Goal: Register for event/course

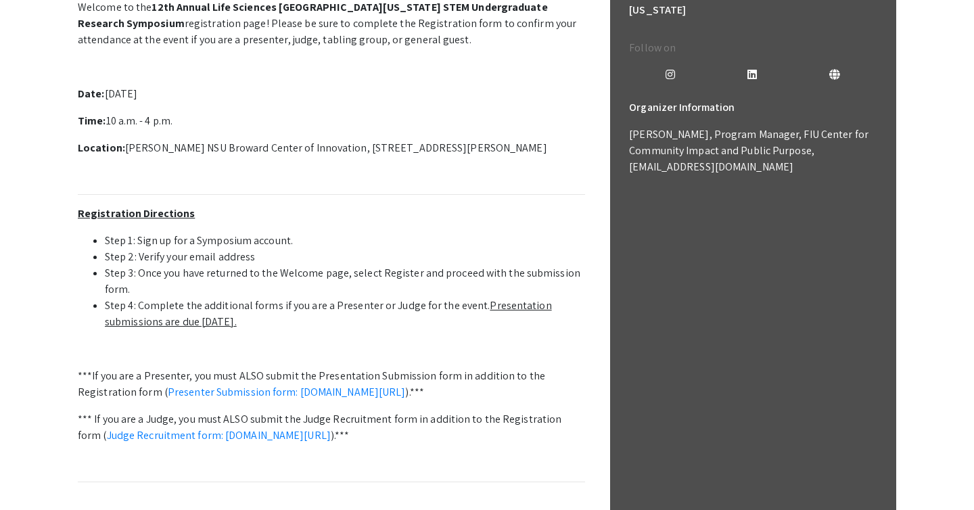
scroll to position [415, 0]
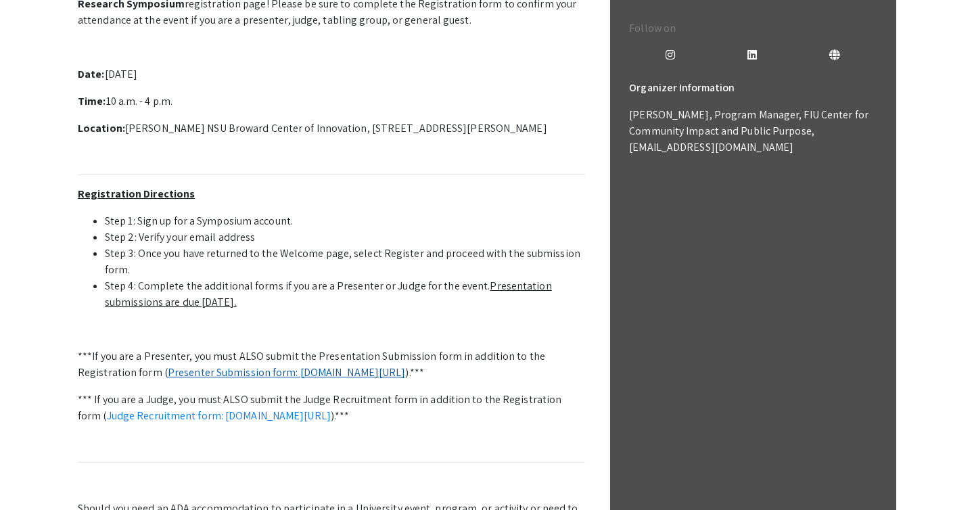
click at [298, 373] on link "Presenter Submission form: [DOMAIN_NAME][URL]" at bounding box center [287, 372] width 238 height 14
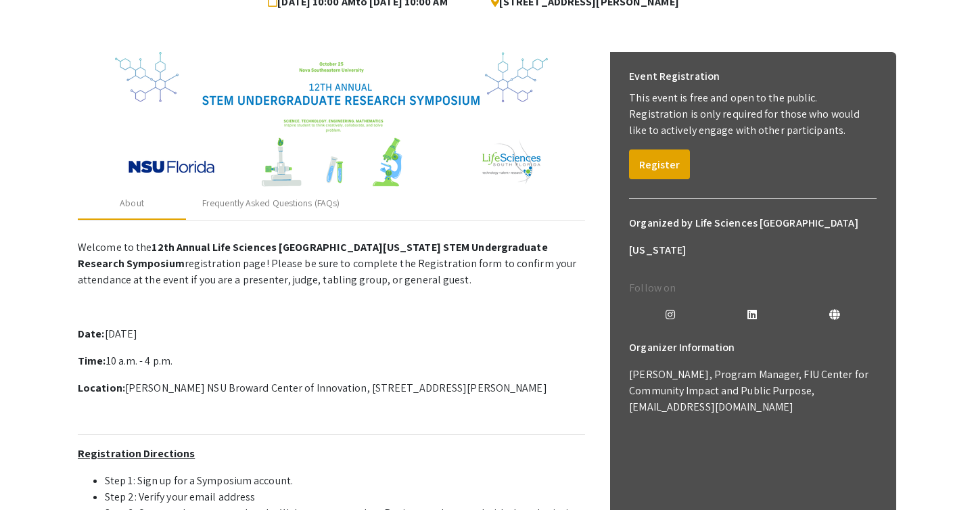
scroll to position [174, 0]
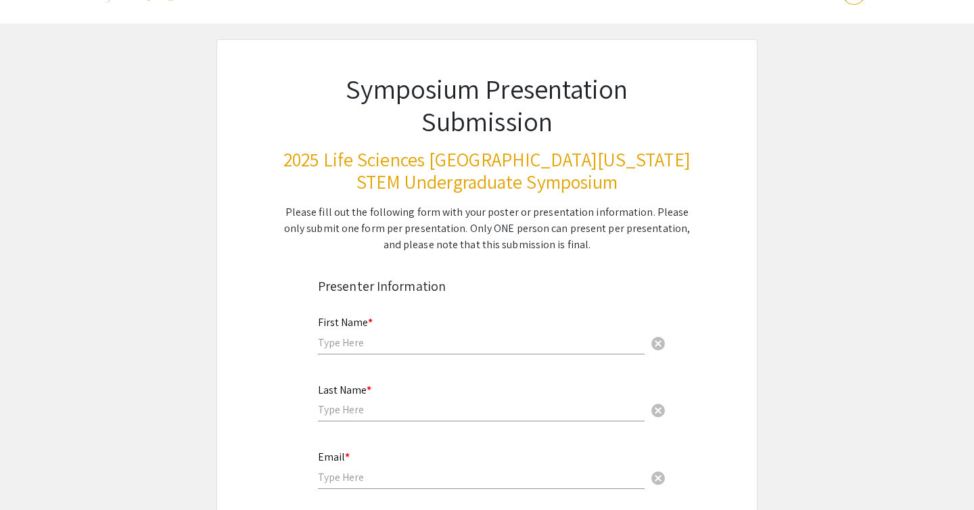
scroll to position [54, 0]
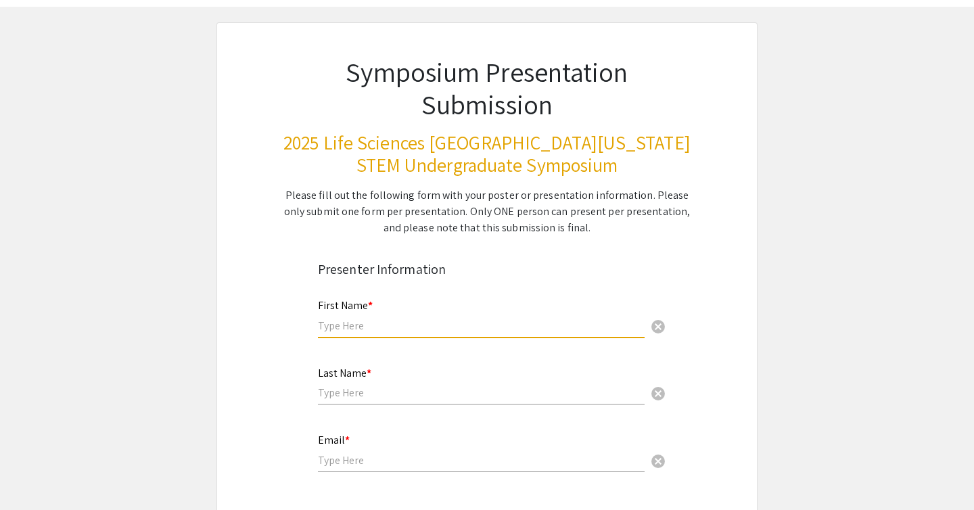
click at [392, 327] on input "text" at bounding box center [481, 326] width 327 height 14
type input "Melody"
click at [357, 387] on input "text" at bounding box center [481, 393] width 327 height 14
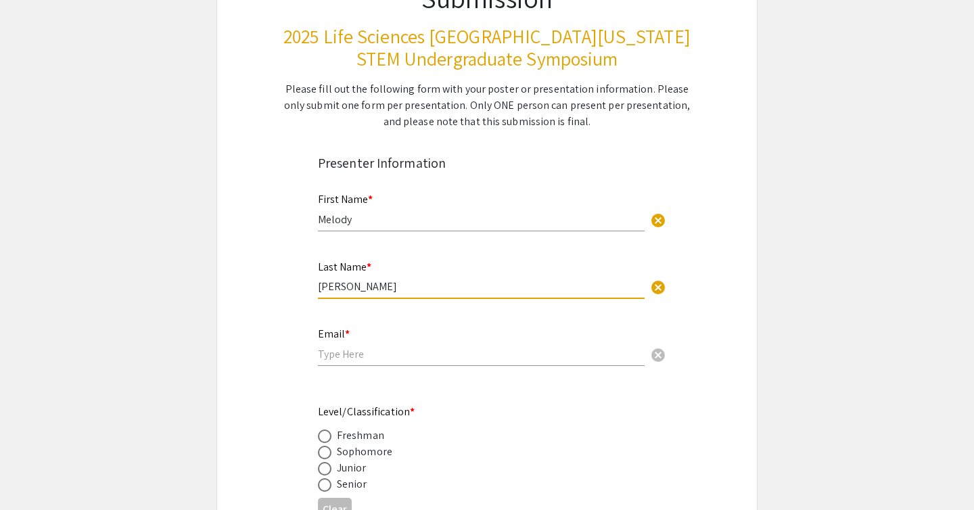
scroll to position [173, 0]
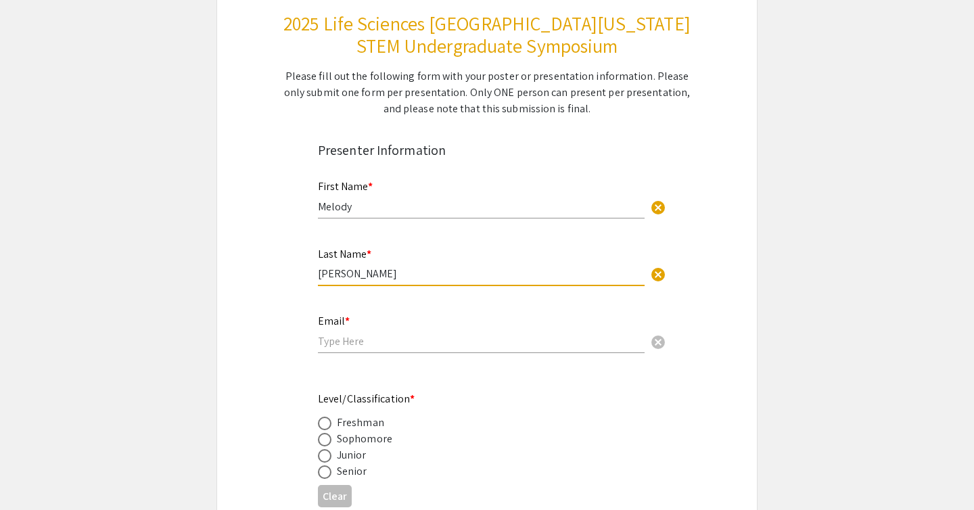
type input "[PERSON_NAME]"
click at [325, 348] on input "email" at bounding box center [481, 341] width 327 height 14
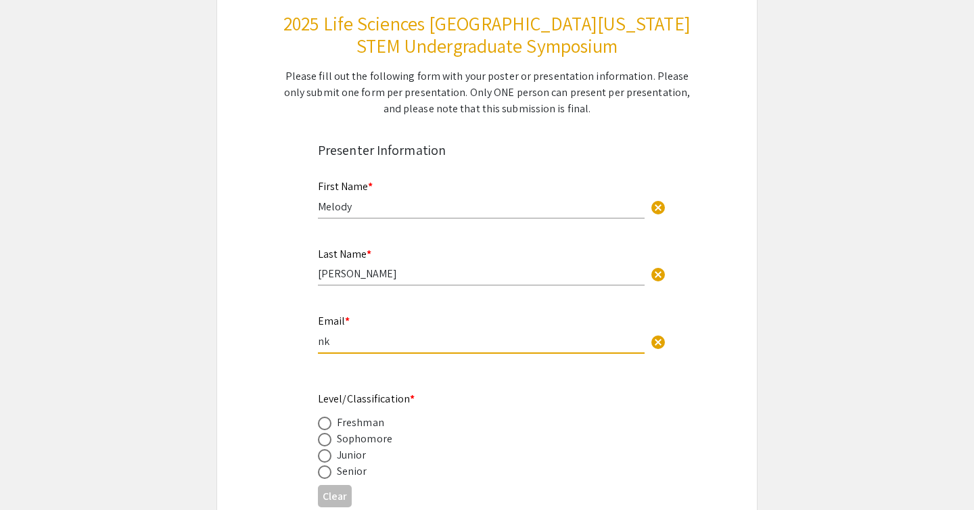
type input "[EMAIL_ADDRESS][DOMAIN_NAME]"
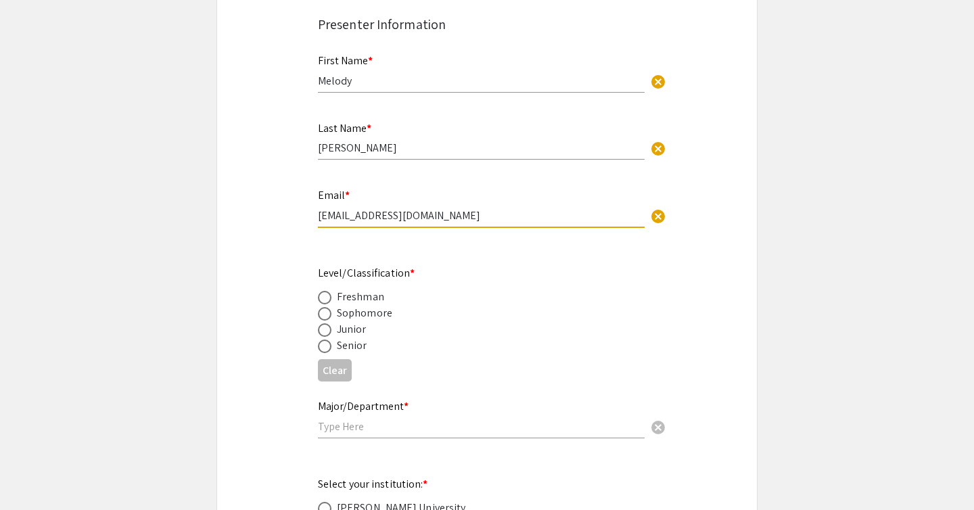
scroll to position [317, 0]
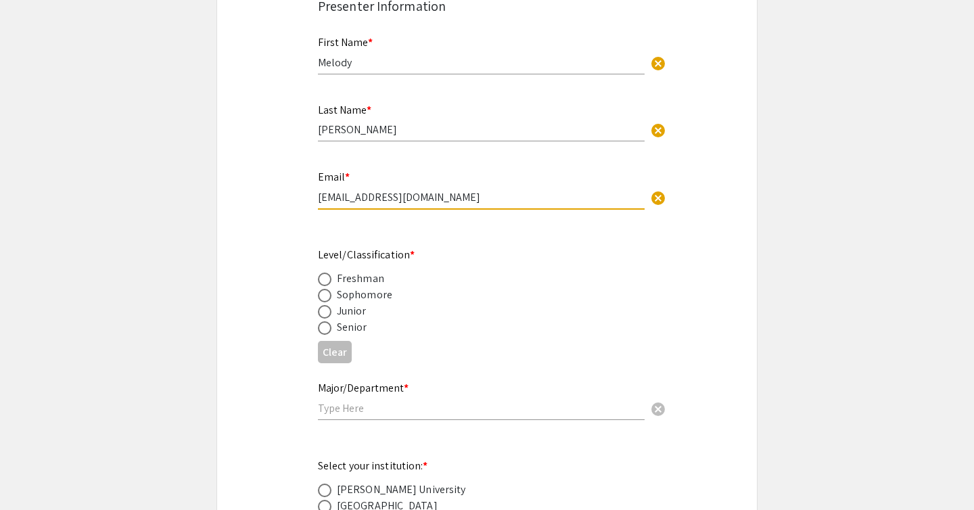
click at [327, 310] on span at bounding box center [325, 312] width 14 height 14
click at [327, 310] on input "radio" at bounding box center [325, 312] width 14 height 14
radio input "true"
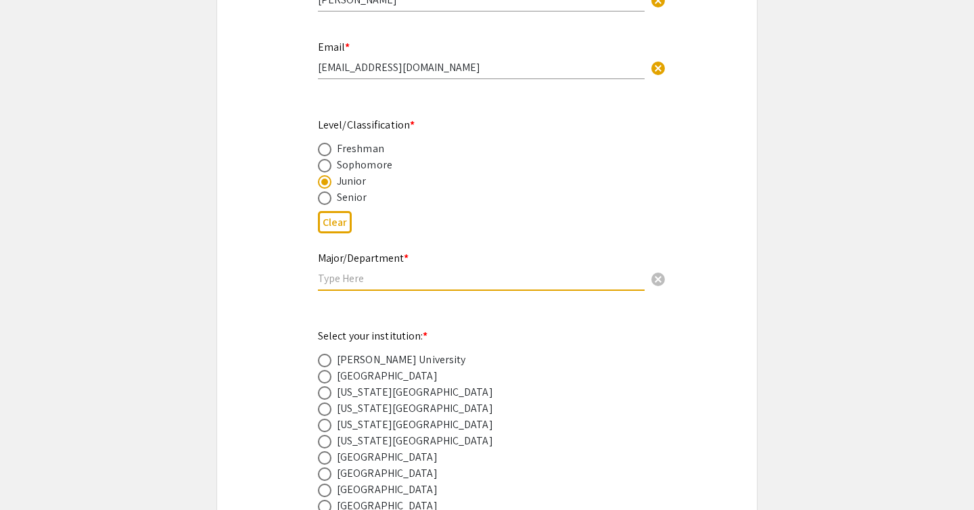
click at [352, 279] on input "text" at bounding box center [481, 278] width 327 height 14
type input "Biology"
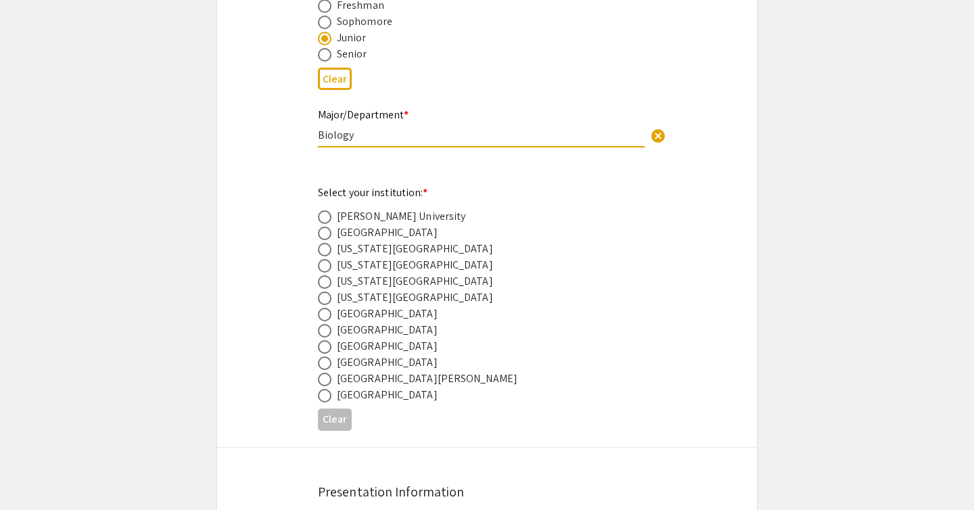
click at [327, 348] on span at bounding box center [325, 347] width 14 height 14
click at [327, 348] on input "radio" at bounding box center [325, 347] width 14 height 14
radio input "true"
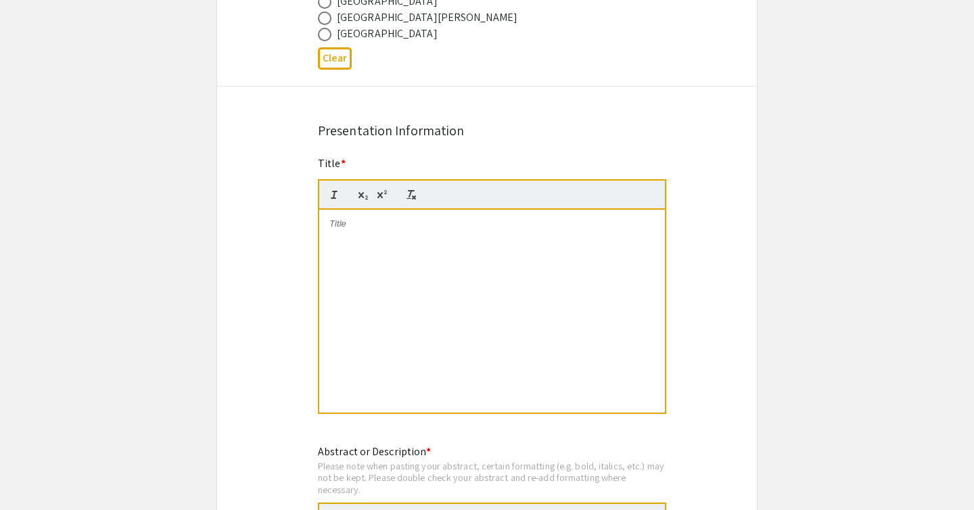
scroll to position [965, 0]
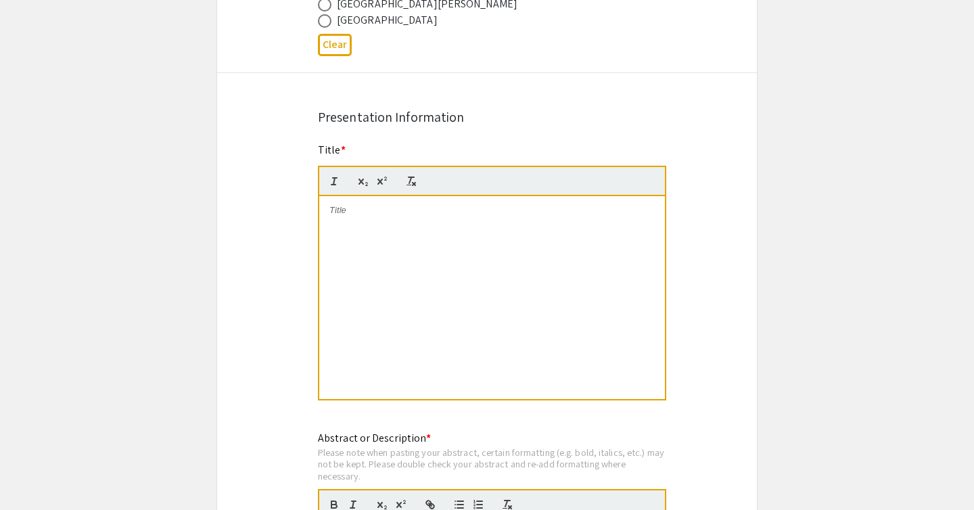
click at [413, 262] on div at bounding box center [492, 297] width 346 height 203
click at [434, 235] on div at bounding box center [492, 297] width 346 height 203
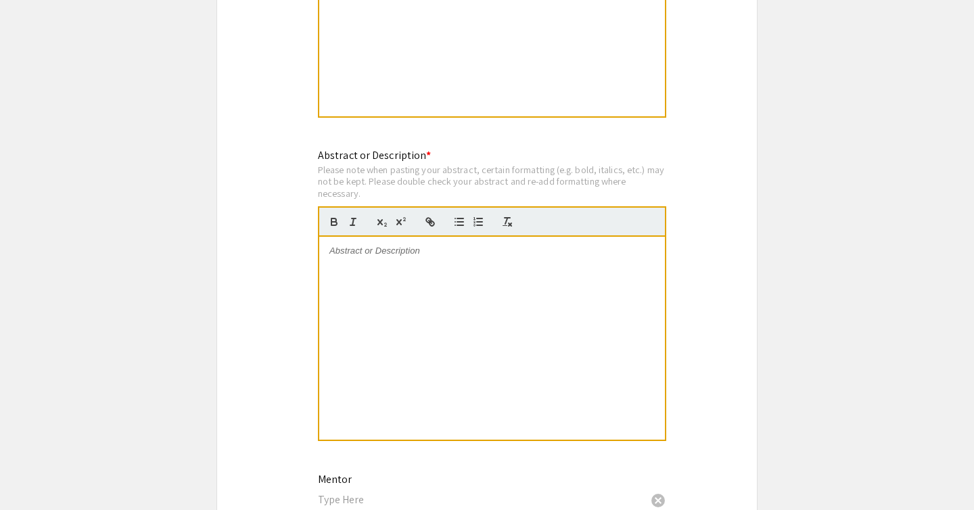
scroll to position [1255, 0]
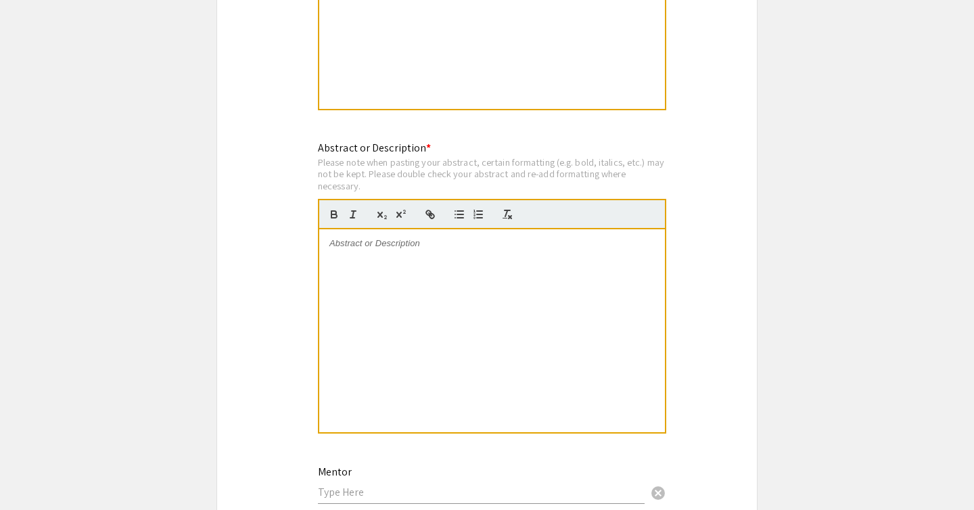
click at [394, 273] on div at bounding box center [492, 330] width 346 height 203
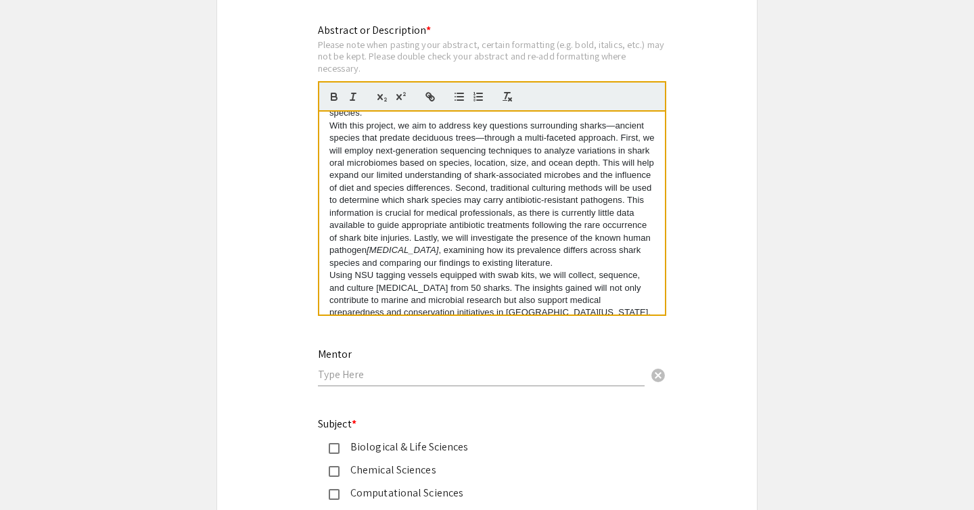
scroll to position [1390, 0]
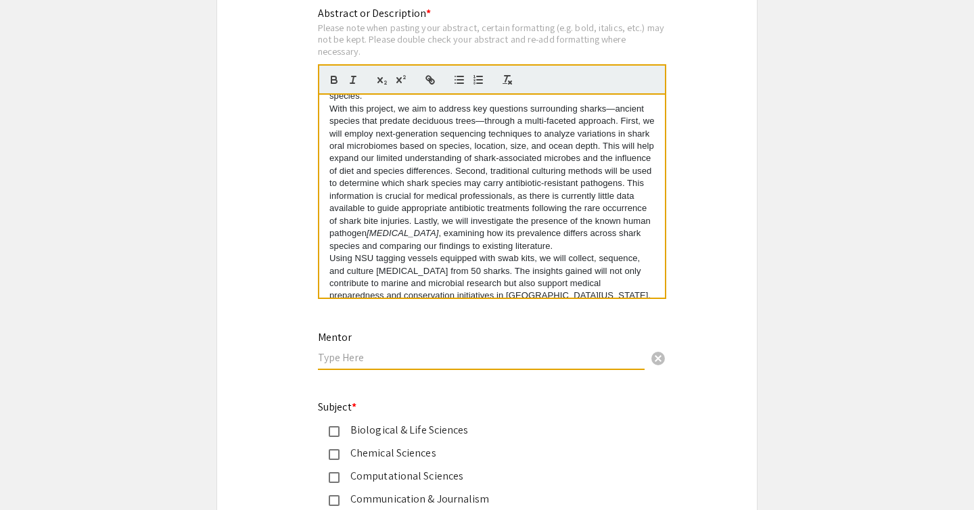
click at [337, 364] on input "text" at bounding box center [481, 357] width 327 height 14
type input "A"
paste input "Andrew T. Ozga"
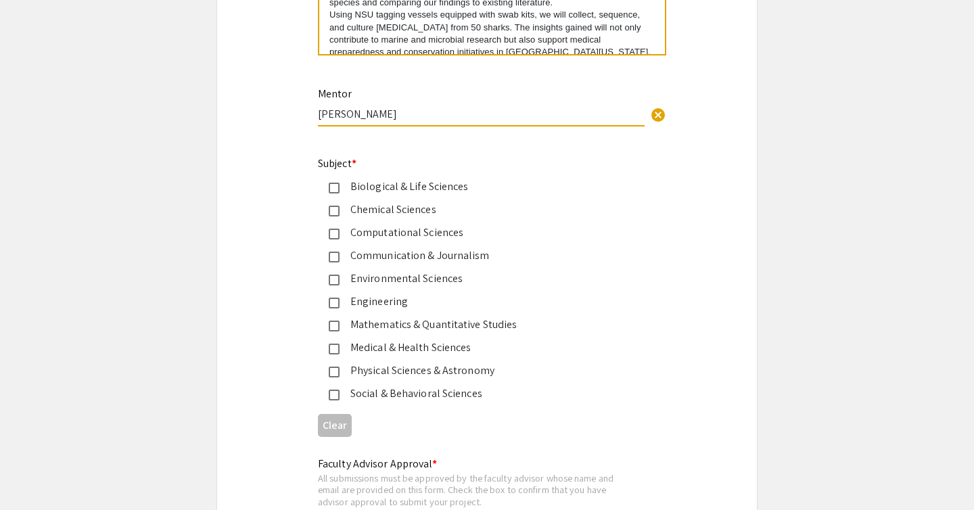
scroll to position [1643, 0]
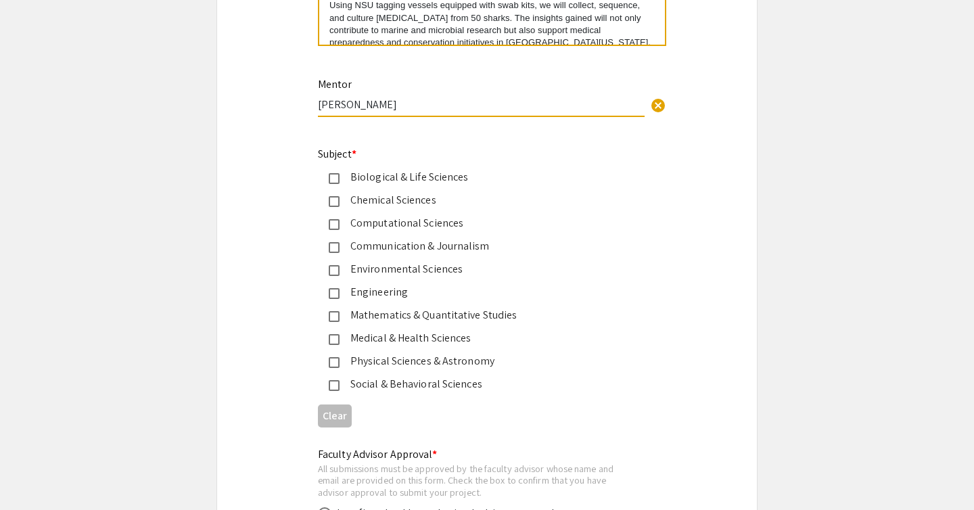
type input "Andrew T. Ozga"
click at [330, 177] on mat-pseudo-checkbox at bounding box center [334, 178] width 11 height 11
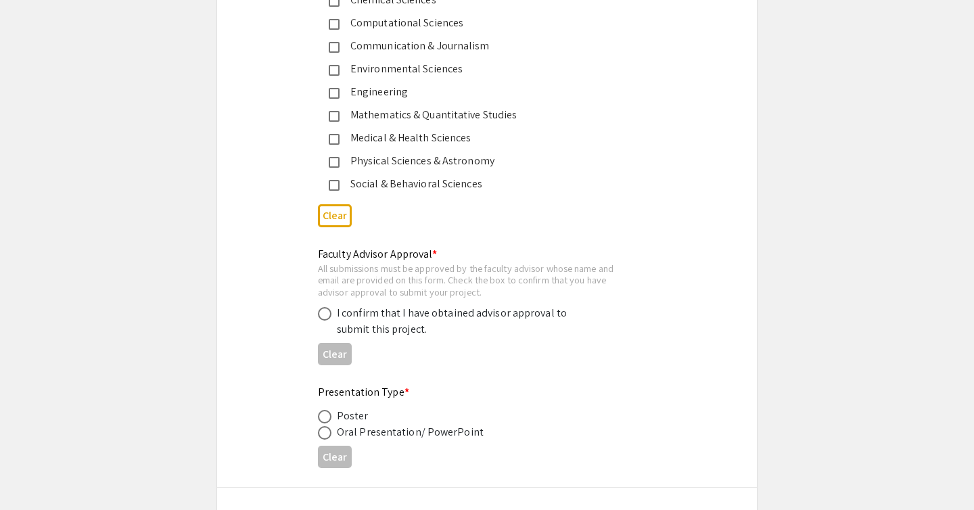
scroll to position [1844, 0]
click at [321, 317] on span at bounding box center [325, 313] width 14 height 14
click at [321, 317] on input "radio" at bounding box center [325, 313] width 14 height 14
radio input "true"
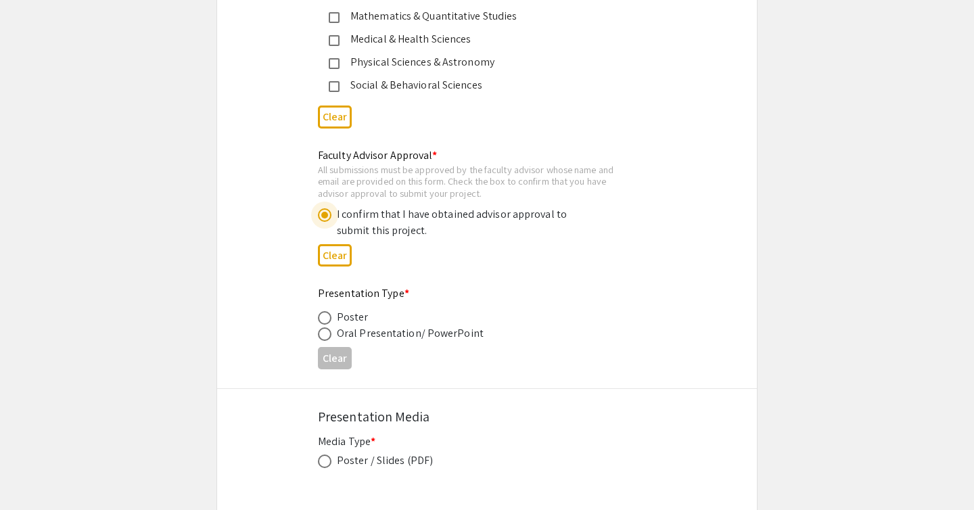
click at [321, 316] on span at bounding box center [325, 318] width 14 height 14
click at [321, 316] on input "radio" at bounding box center [325, 318] width 14 height 14
radio input "true"
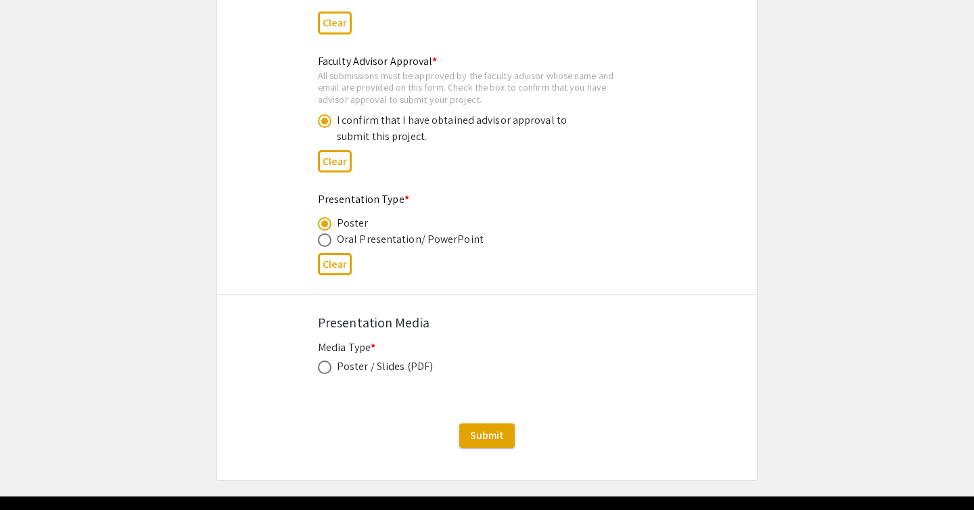
scroll to position [2050, 0]
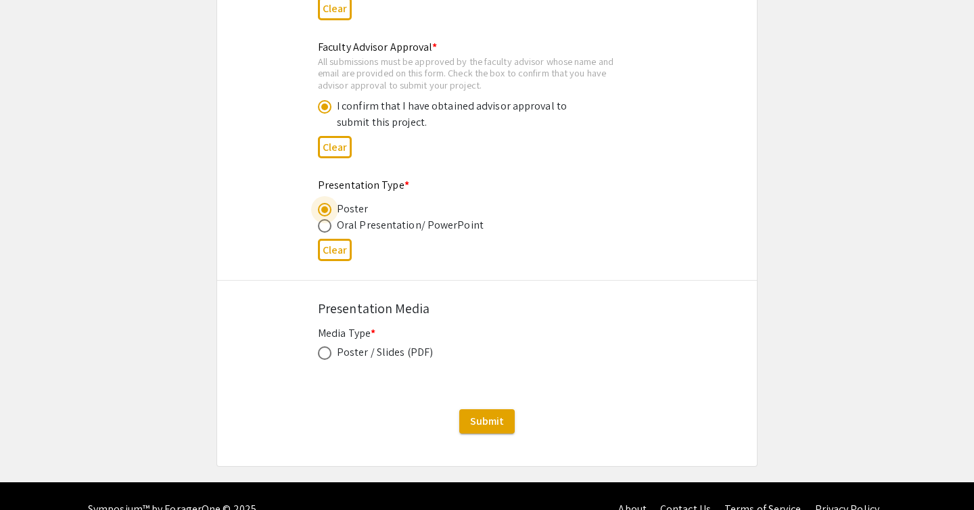
click at [325, 356] on span at bounding box center [325, 353] width 14 height 14
click at [325, 356] on input "radio" at bounding box center [325, 353] width 14 height 14
radio input "true"
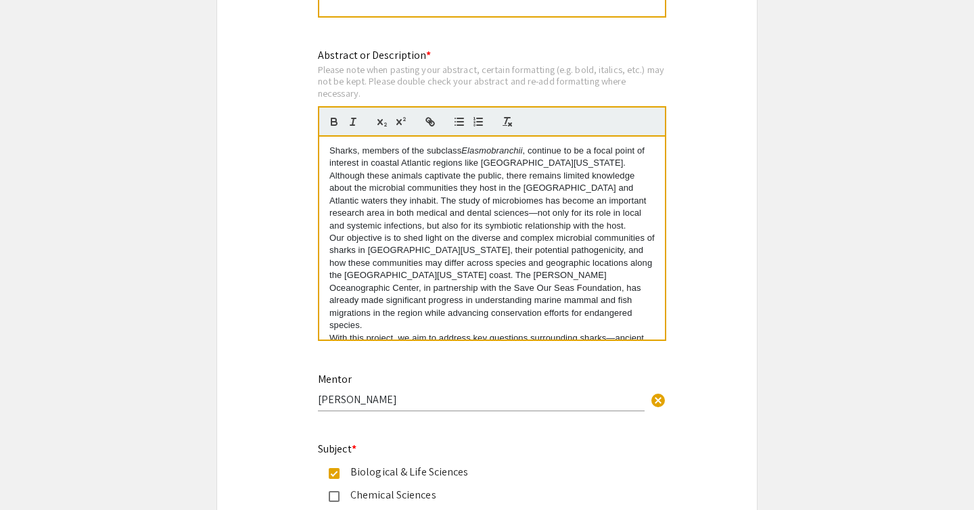
scroll to position [1299, 0]
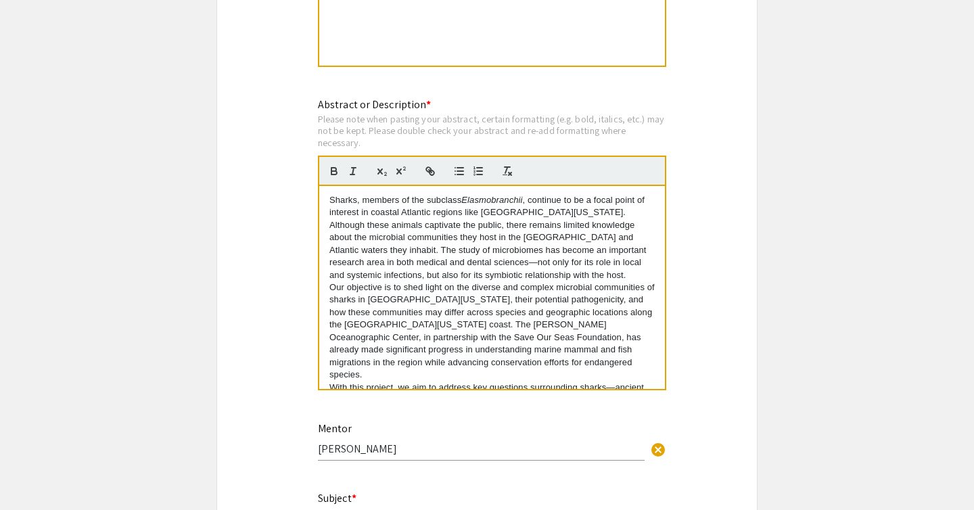
click at [415, 263] on p "Sharks, members of the subclass Elasmobranchii , continue to be a focal point o…" at bounding box center [491, 237] width 325 height 87
click at [496, 267] on p "Sharks, members of the subclass Elasmobranchii , continue to be a focal point o…" at bounding box center [491, 237] width 325 height 87
click at [377, 290] on p "Our objective is to shed light on the diverse and complex microbial communities…" at bounding box center [491, 331] width 325 height 100
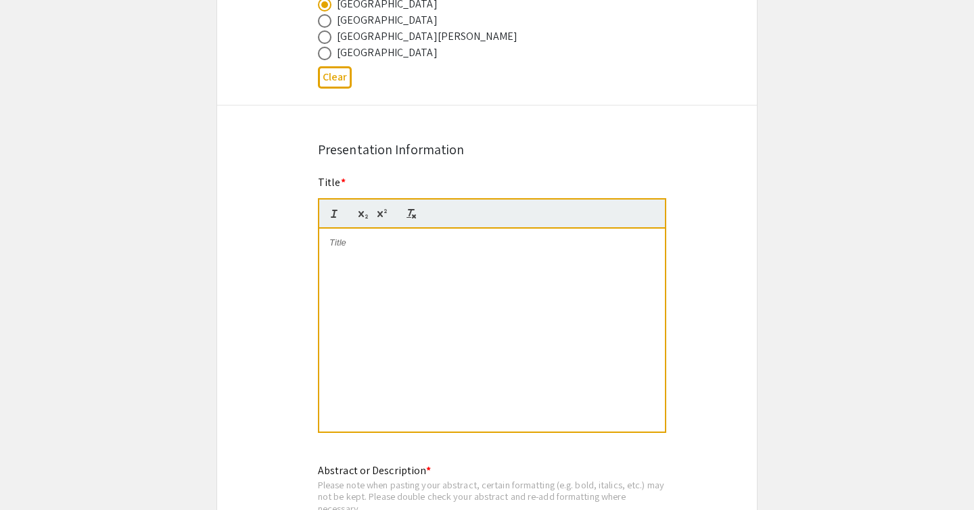
scroll to position [930, 0]
click at [526, 264] on div at bounding box center [492, 332] width 346 height 203
click at [413, 266] on div at bounding box center [492, 332] width 346 height 203
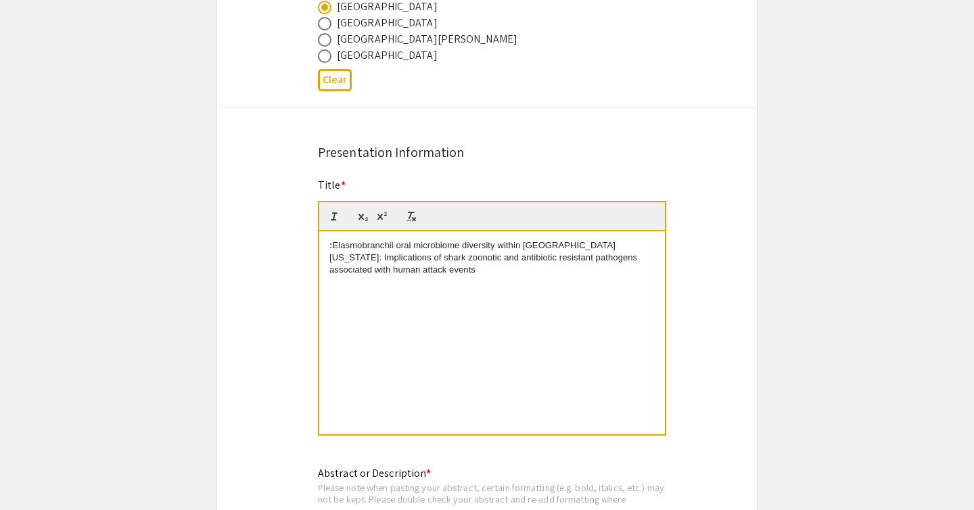
click at [333, 248] on p ": Elasmobranchii oral microbiome diversity within Southeast Florida: Implicatio…" at bounding box center [491, 257] width 325 height 37
click at [735, 206] on div "Symposium Presentation Submission 2025 Life Sciences South Florida STEM Undergr…" at bounding box center [486, 434] width 541 height 2577
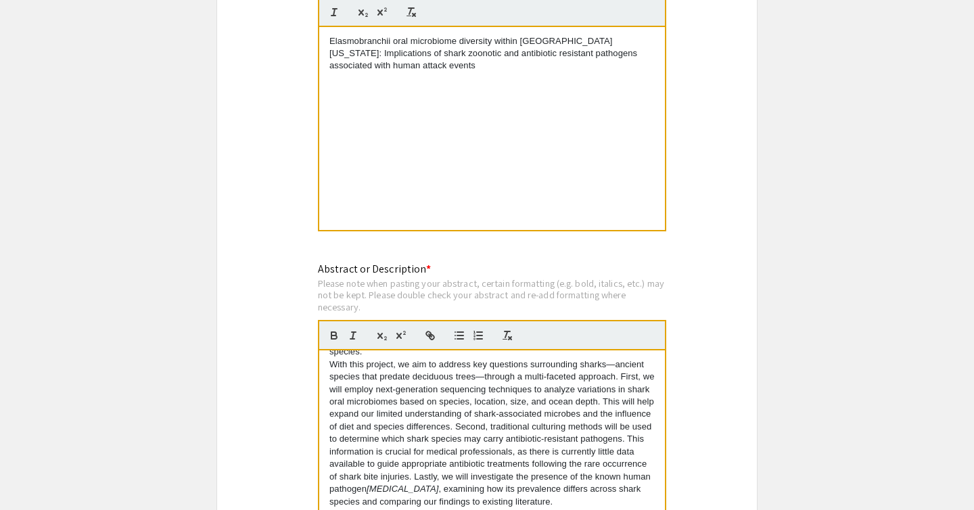
scroll to position [1136, 0]
click at [402, 415] on p "With this project, we aim to address key questions surrounding sharks—ancient s…" at bounding box center [491, 430] width 325 height 149
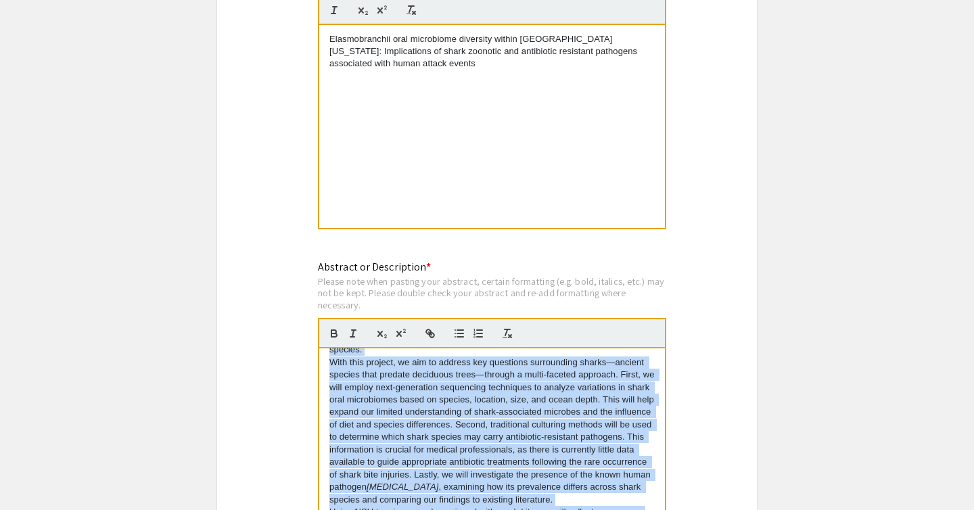
copy div "Sharks, members of the subclass Elasmobranchii , continue to be a focal point o…"
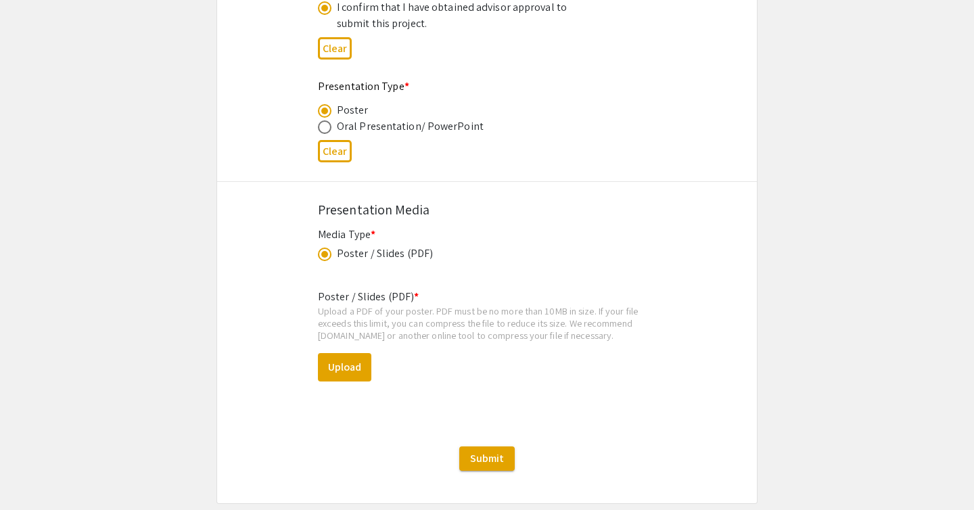
scroll to position [2217, 0]
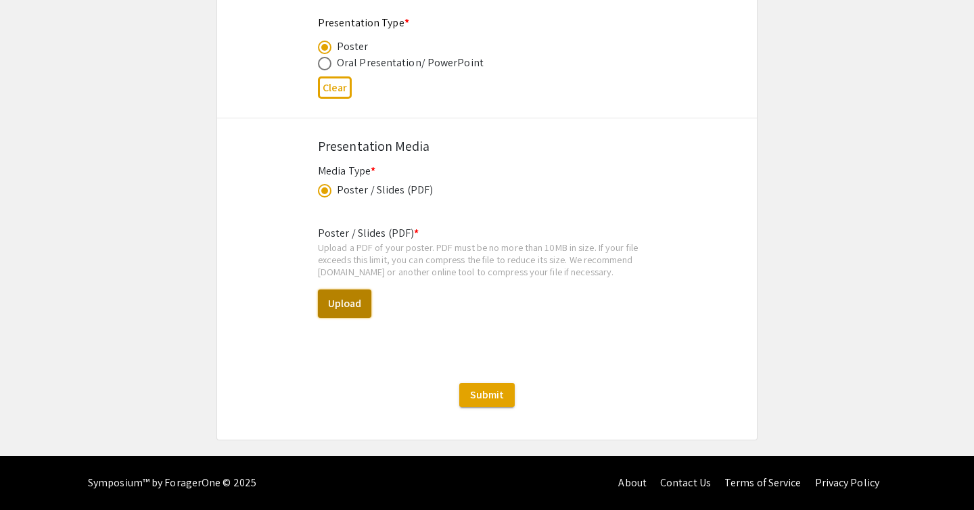
click at [346, 300] on button "Upload" at bounding box center [344, 303] width 53 height 28
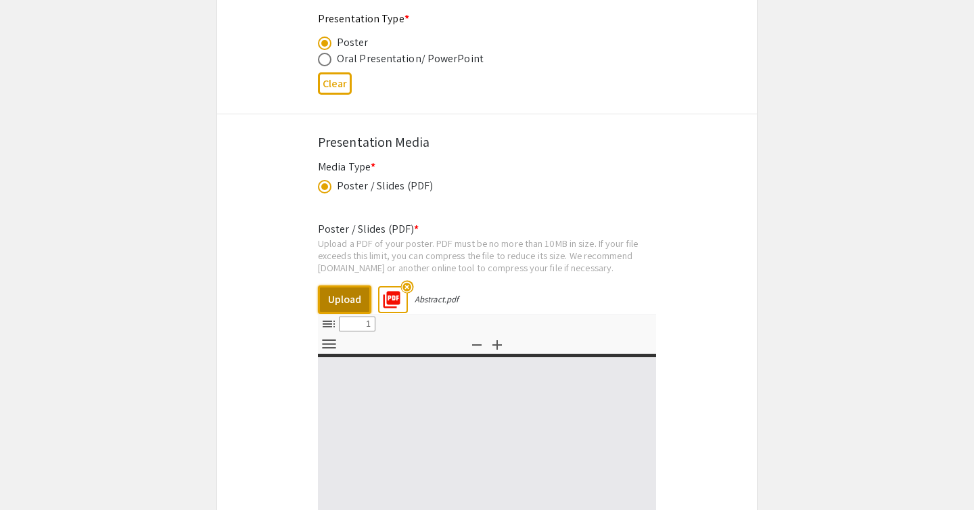
select select "custom"
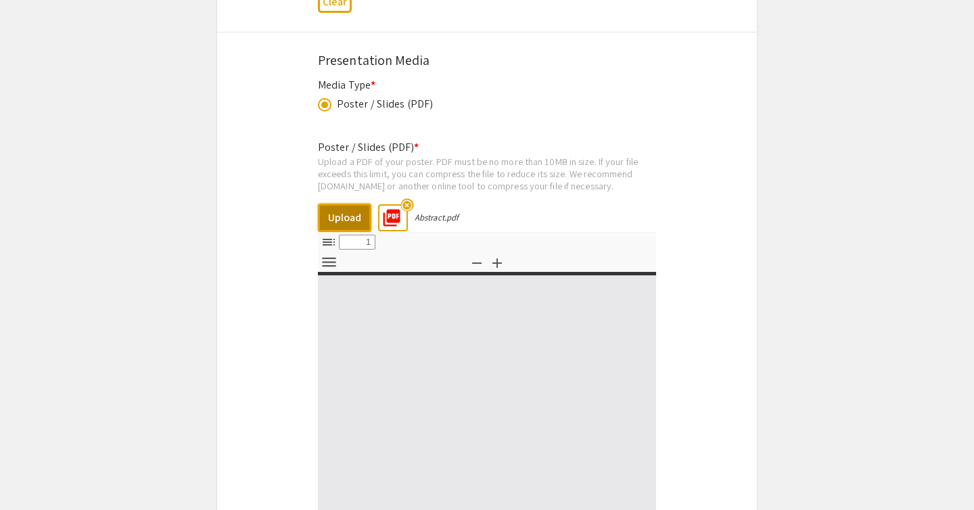
type input "0"
select select "custom"
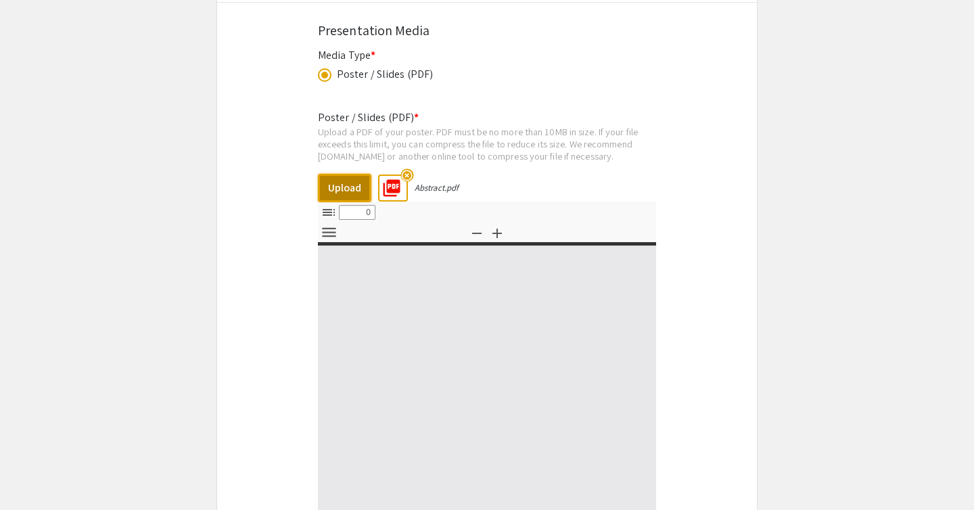
type input "1"
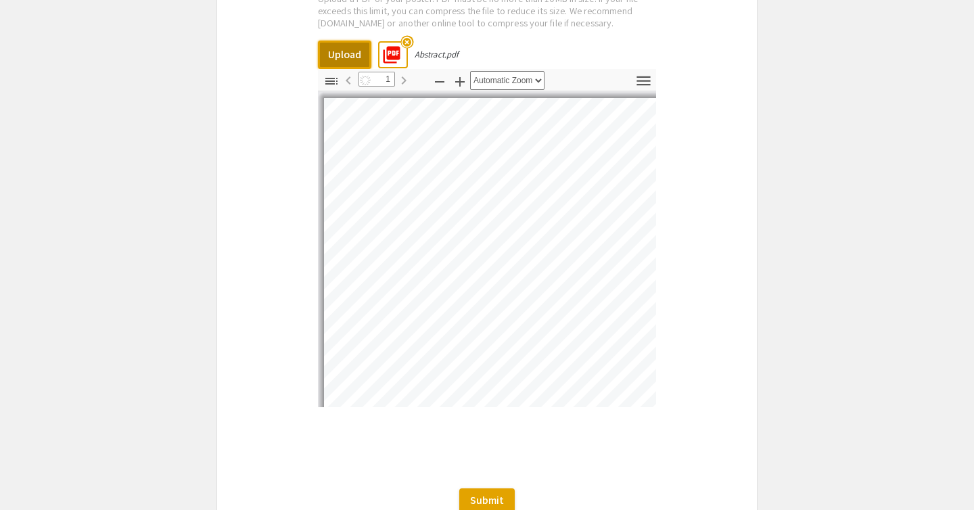
select select "auto"
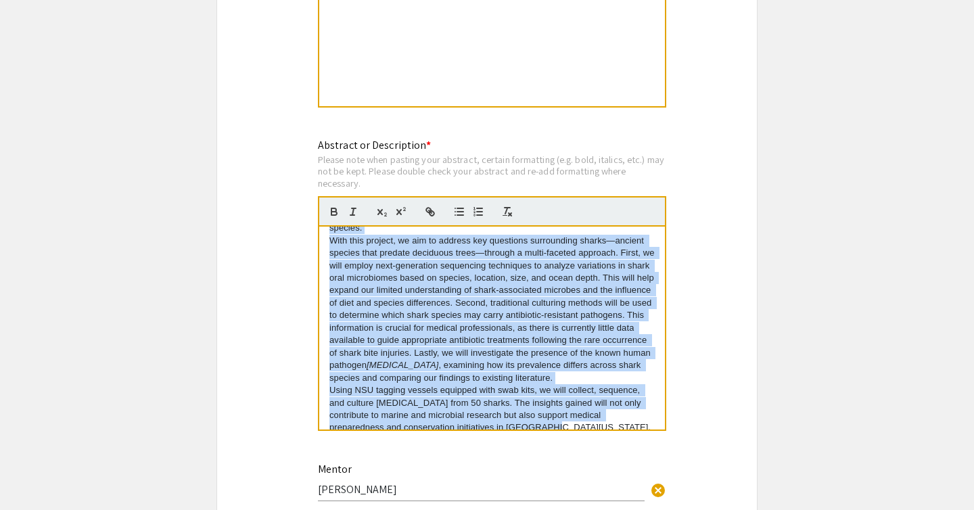
scroll to position [1257, 0]
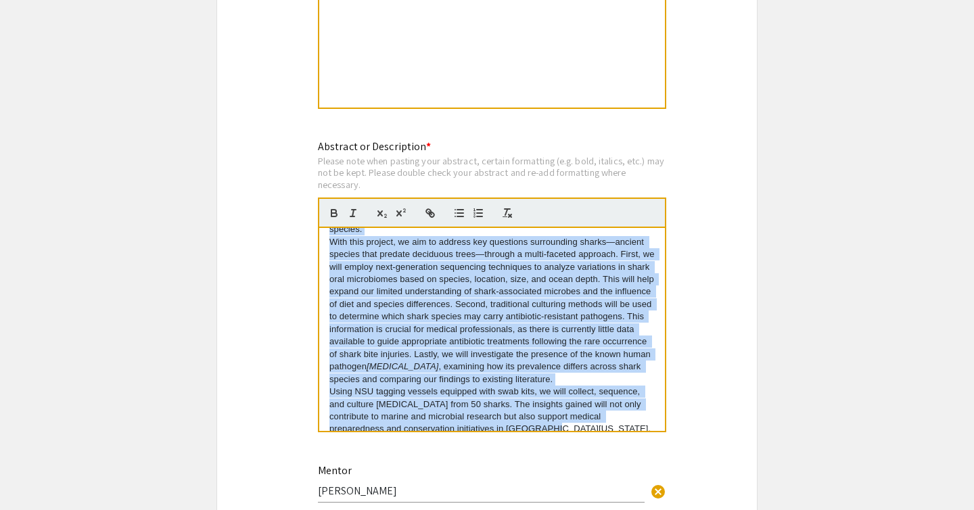
click at [493, 307] on p "With this project, we aim to address key questions surrounding sharks—ancient s…" at bounding box center [491, 310] width 325 height 149
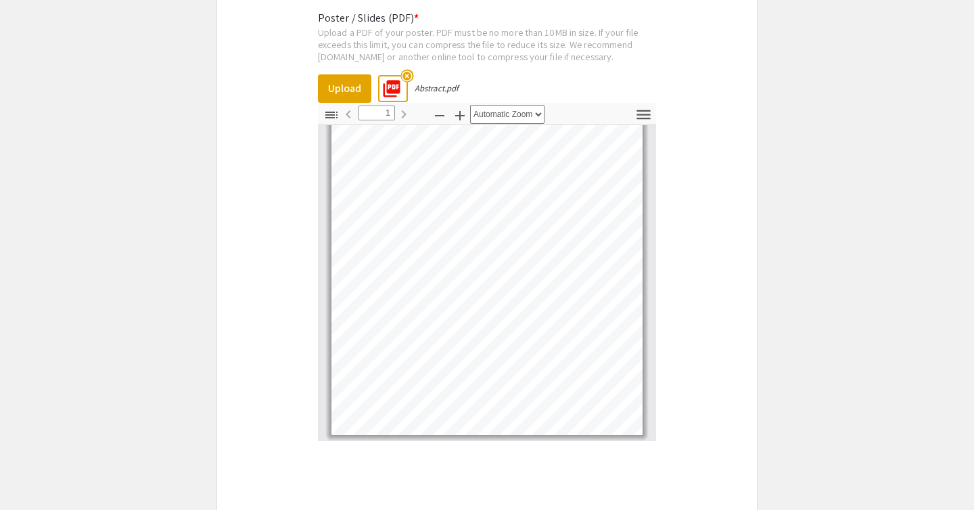
scroll to position [2571, 0]
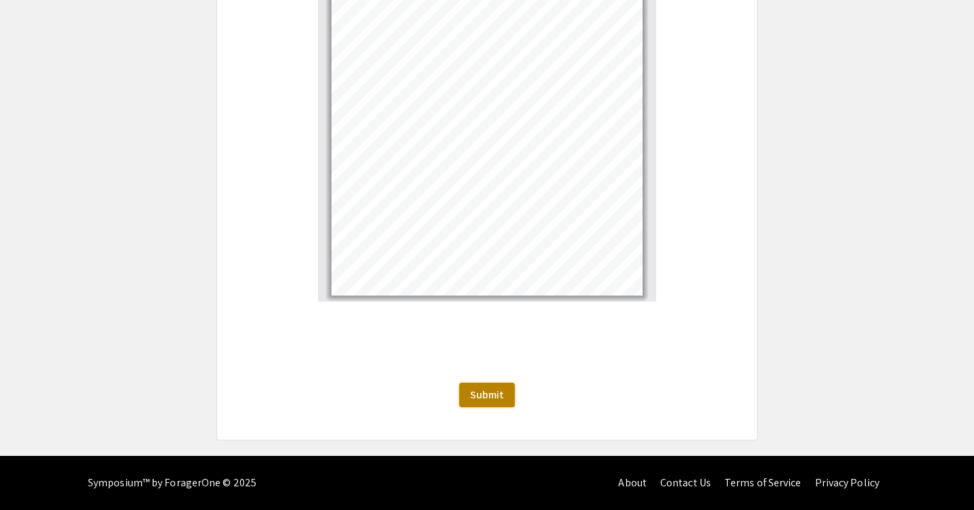
click at [491, 400] on span "Submit" at bounding box center [487, 395] width 34 height 14
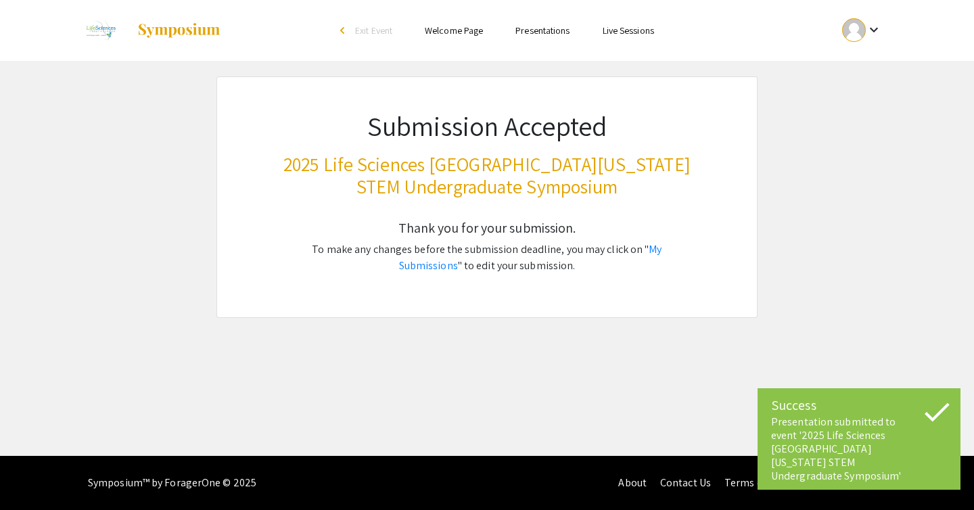
scroll to position [0, 0]
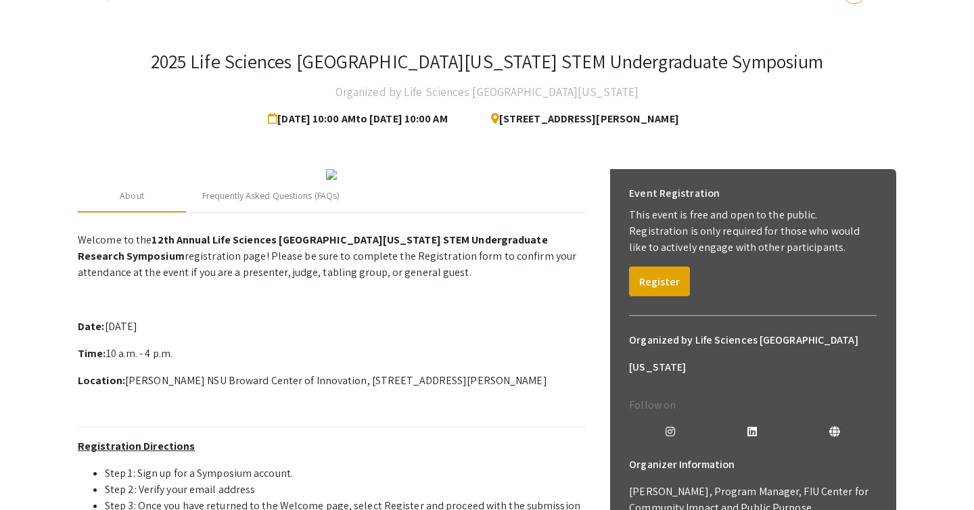
scroll to position [37, 0]
click at [651, 283] on button "Register" at bounding box center [659, 282] width 61 height 30
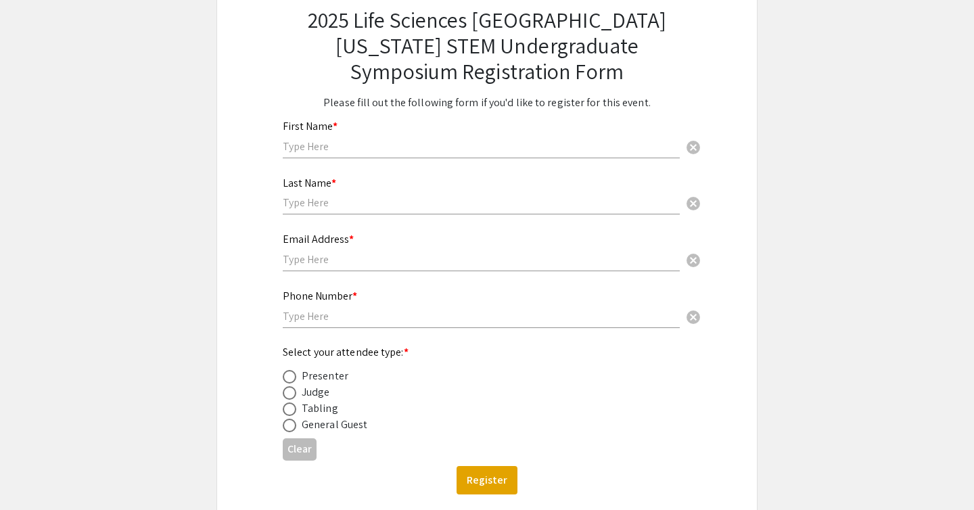
scroll to position [96, 0]
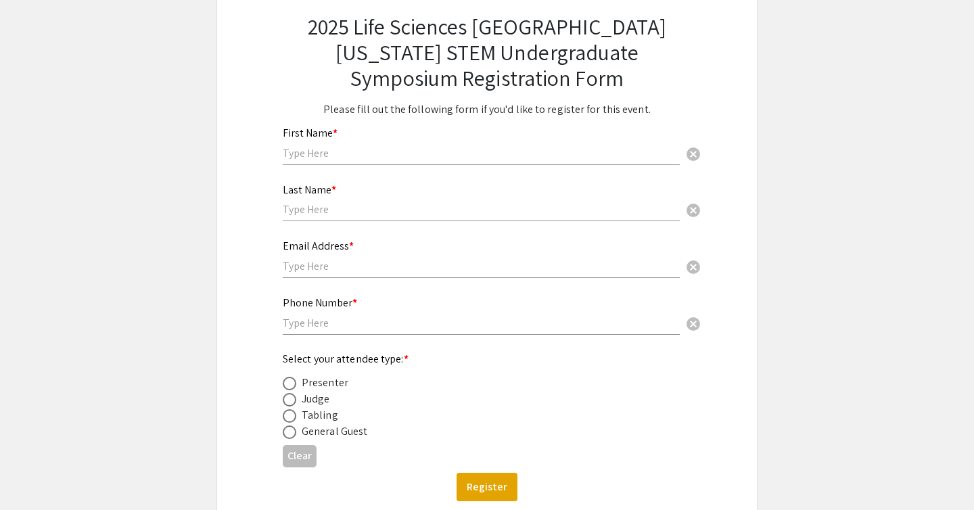
click at [411, 145] on div "First Name * cancel" at bounding box center [481, 139] width 397 height 51
click at [407, 172] on div "Last Name * cancel" at bounding box center [481, 195] width 397 height 51
type input "M"
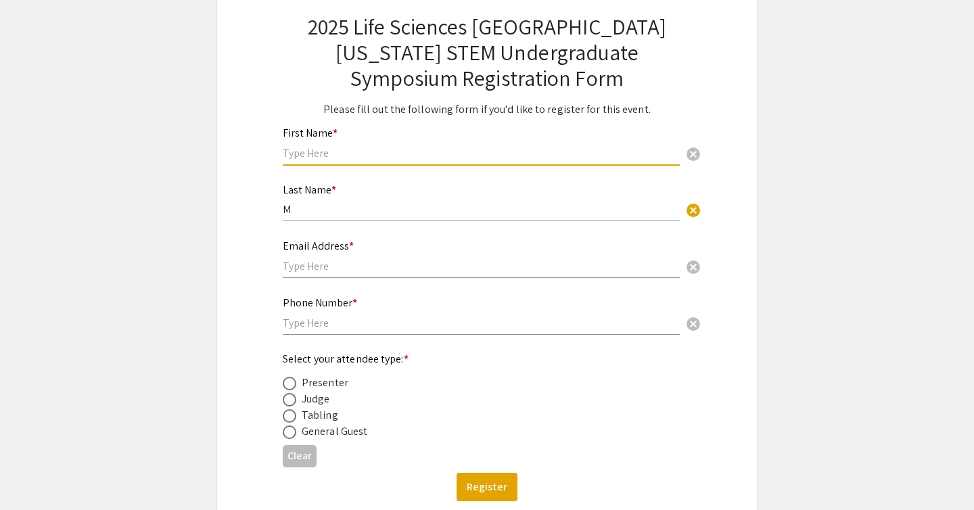
click at [323, 152] on input "text" at bounding box center [481, 153] width 397 height 14
type input "Melody"
click at [297, 207] on input "M" at bounding box center [481, 209] width 397 height 14
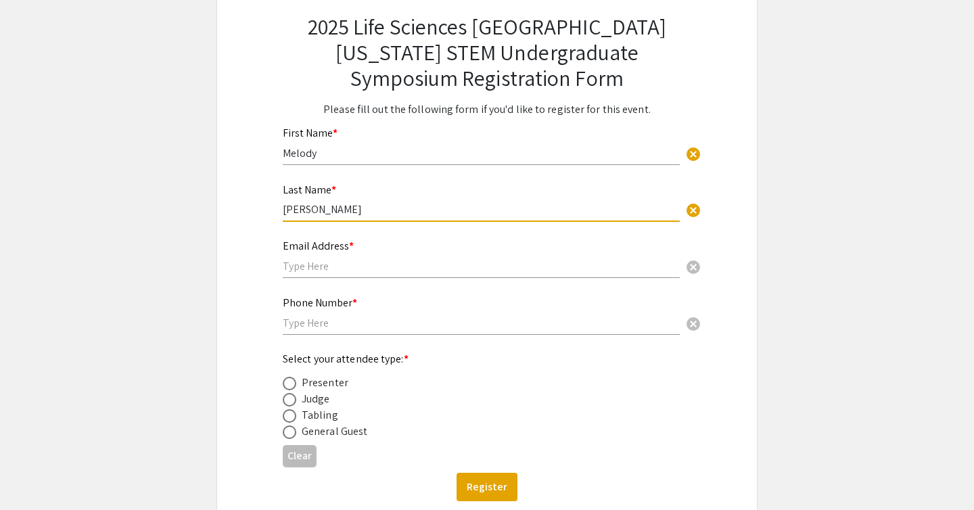
type input "[PERSON_NAME]"
click at [294, 266] on input "text" at bounding box center [481, 266] width 397 height 14
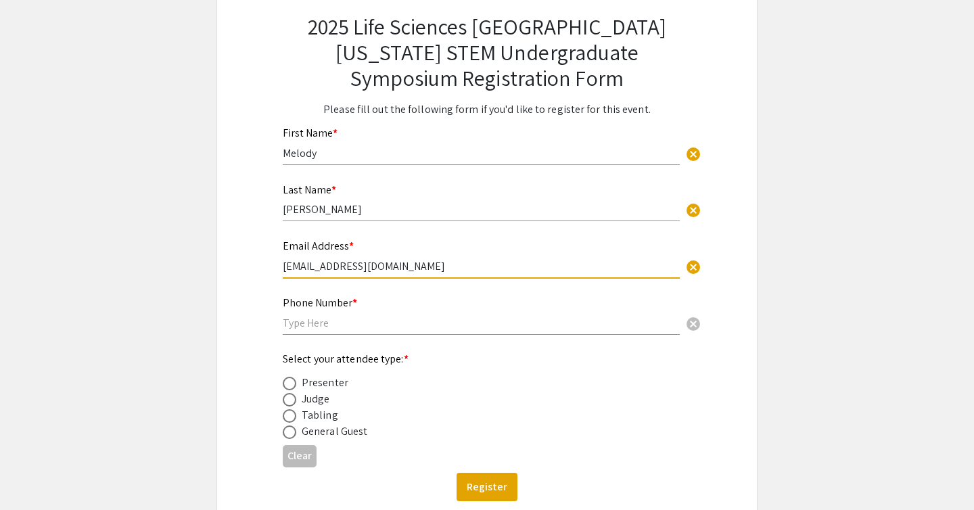
type input "[EMAIL_ADDRESS][DOMAIN_NAME]"
click at [300, 330] on input "text" at bounding box center [481, 323] width 397 height 14
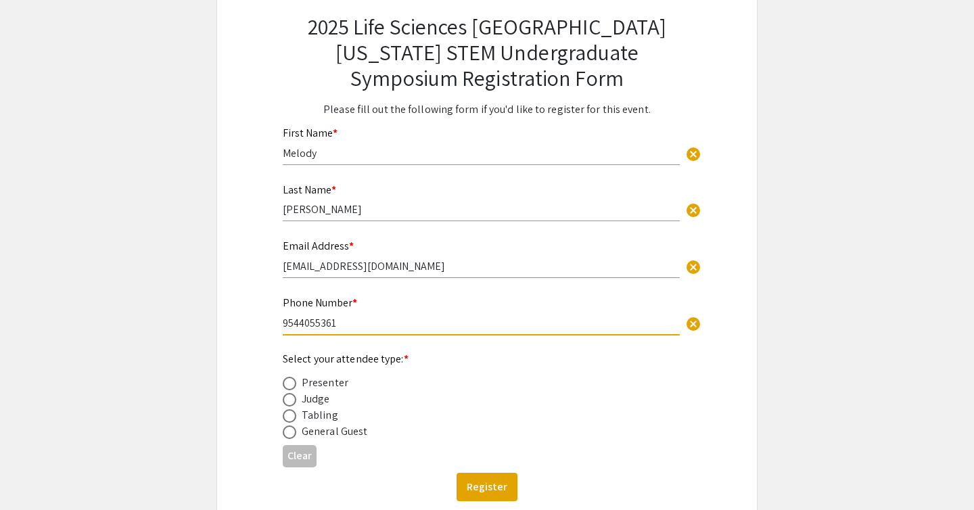
type input "9544055361"
click at [283, 380] on span at bounding box center [290, 384] width 14 height 14
click at [283, 380] on input "radio" at bounding box center [290, 384] width 14 height 14
radio input "true"
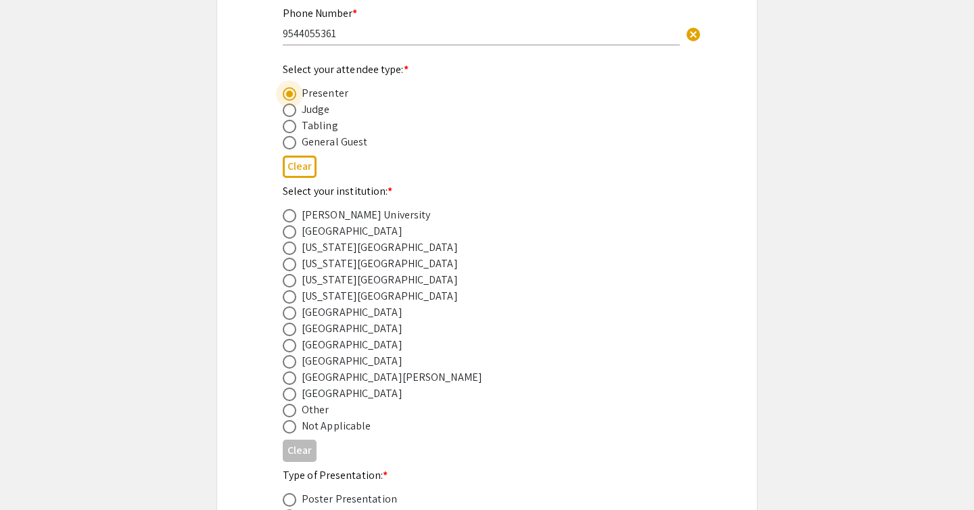
scroll to position [417, 0]
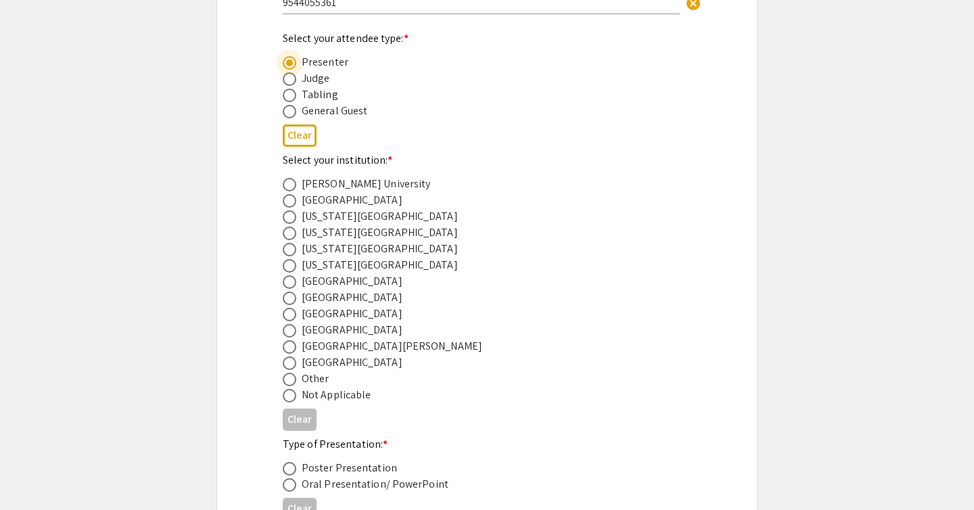
click at [286, 317] on span at bounding box center [290, 315] width 14 height 14
click at [286, 317] on input "radio" at bounding box center [290, 315] width 14 height 14
radio input "true"
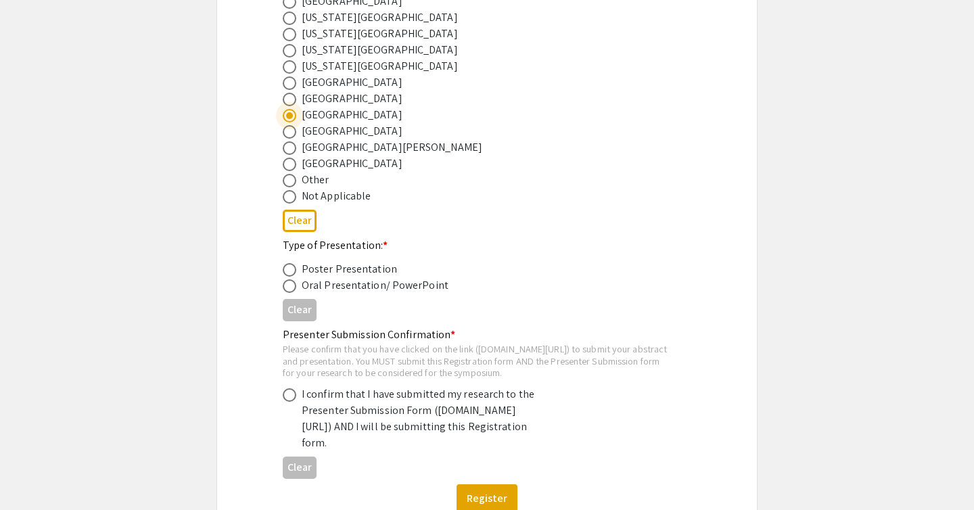
scroll to position [618, 0]
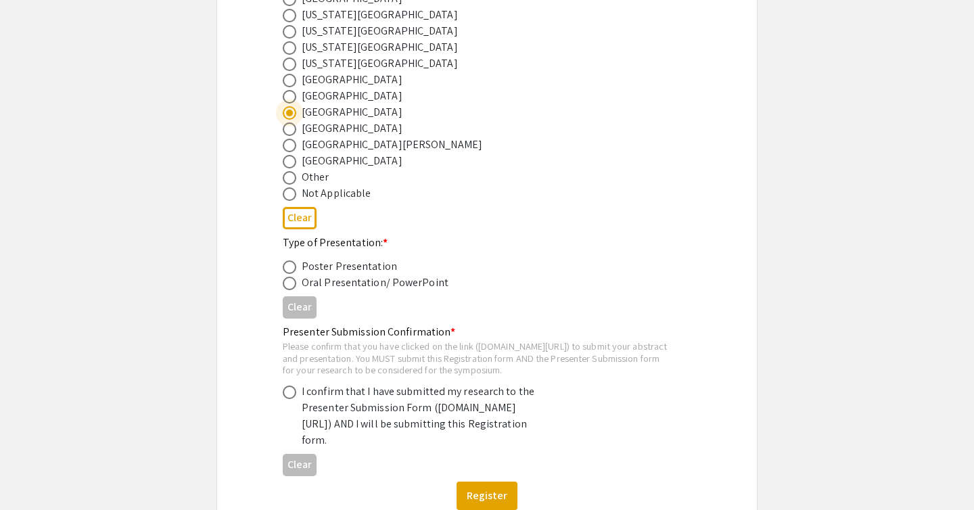
click at [289, 269] on span at bounding box center [290, 267] width 14 height 14
click at [289, 269] on input "radio" at bounding box center [290, 267] width 14 height 14
radio input "true"
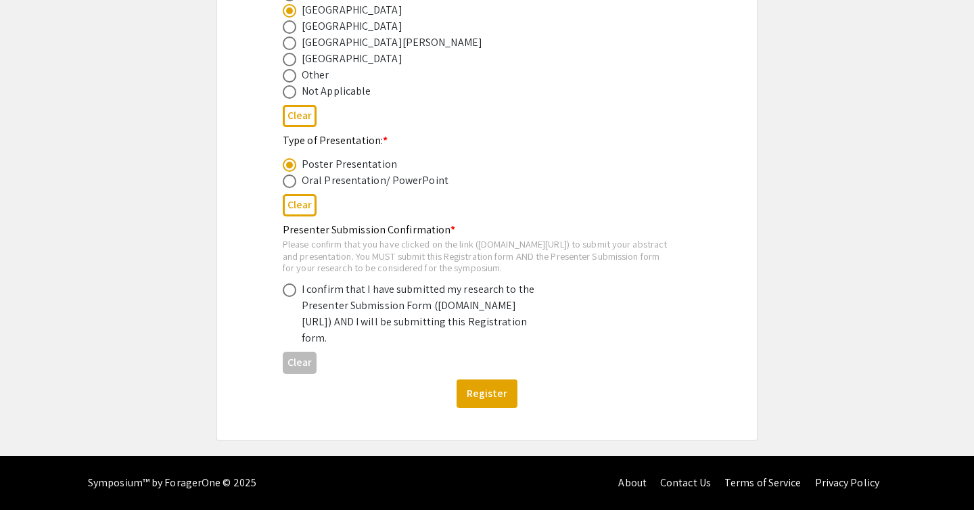
scroll to position [749, 0]
click at [293, 283] on span at bounding box center [290, 290] width 14 height 14
click at [293, 283] on input "radio" at bounding box center [290, 290] width 14 height 14
radio input "true"
click at [474, 392] on button "Register" at bounding box center [487, 393] width 61 height 28
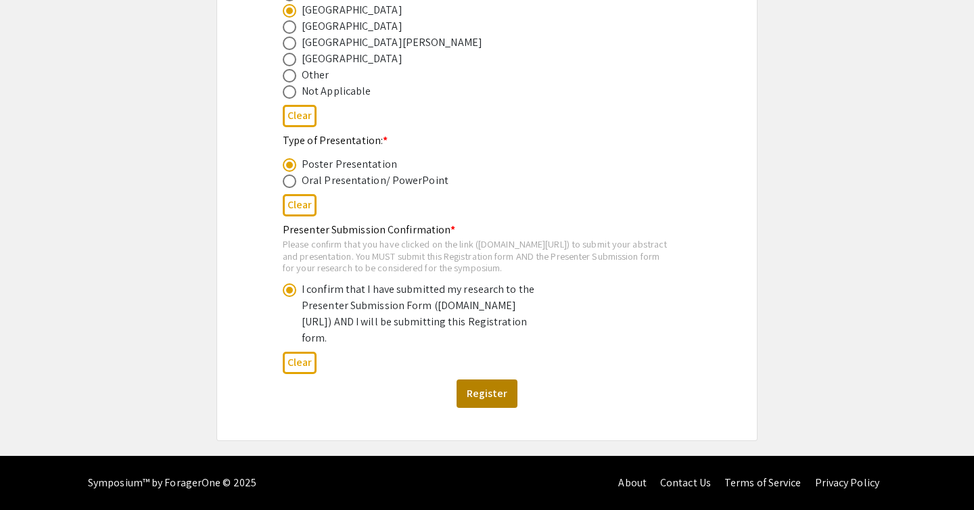
scroll to position [0, 0]
